Goal: Task Accomplishment & Management: Manage account settings

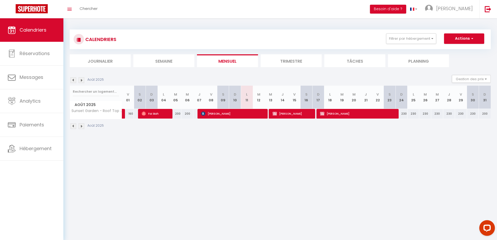
click at [82, 81] on img at bounding box center [82, 80] width 6 height 6
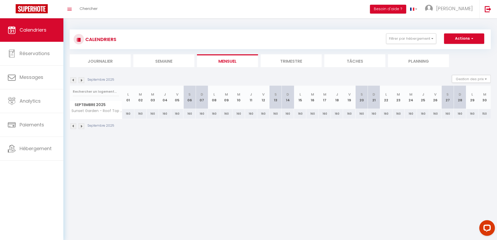
click at [74, 80] on img at bounding box center [73, 80] width 6 height 6
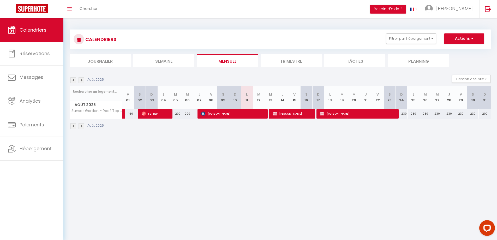
click at [405, 116] on div "230" at bounding box center [402, 114] width 12 height 10
type input "230"
type input "Dim 24 Août 2025"
type input "Lun 25 Août 2025"
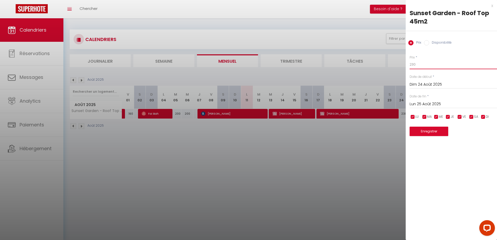
click at [421, 66] on input "230" at bounding box center [453, 64] width 87 height 9
type input "220"
click at [435, 94] on div "Date de fin * Lun 25 Août 2025 < Août 2025 > Dim Lun Mar Mer Jeu Ven Sam 1 2 3 …" at bounding box center [453, 101] width 87 height 14
click at [435, 103] on input "Lun 25 Août 2025" at bounding box center [453, 104] width 87 height 7
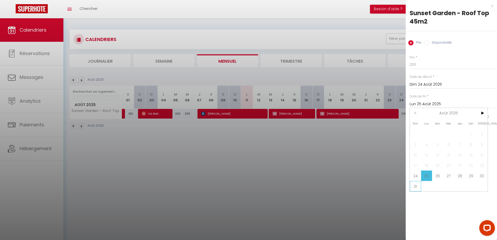
click at [412, 187] on span "31" at bounding box center [415, 186] width 11 height 10
type input "Dim 31 Août 2025"
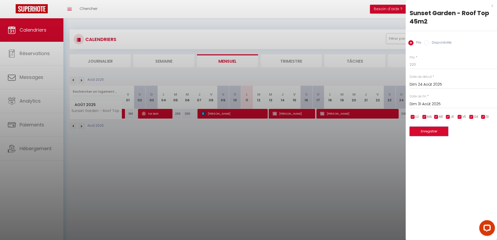
click at [421, 134] on button "Enregistrer" at bounding box center [429, 131] width 39 height 9
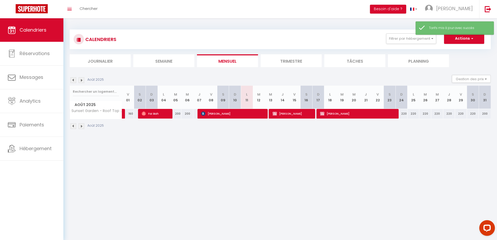
click at [82, 80] on img at bounding box center [82, 80] width 6 height 6
